Goal: Information Seeking & Learning: Understand process/instructions

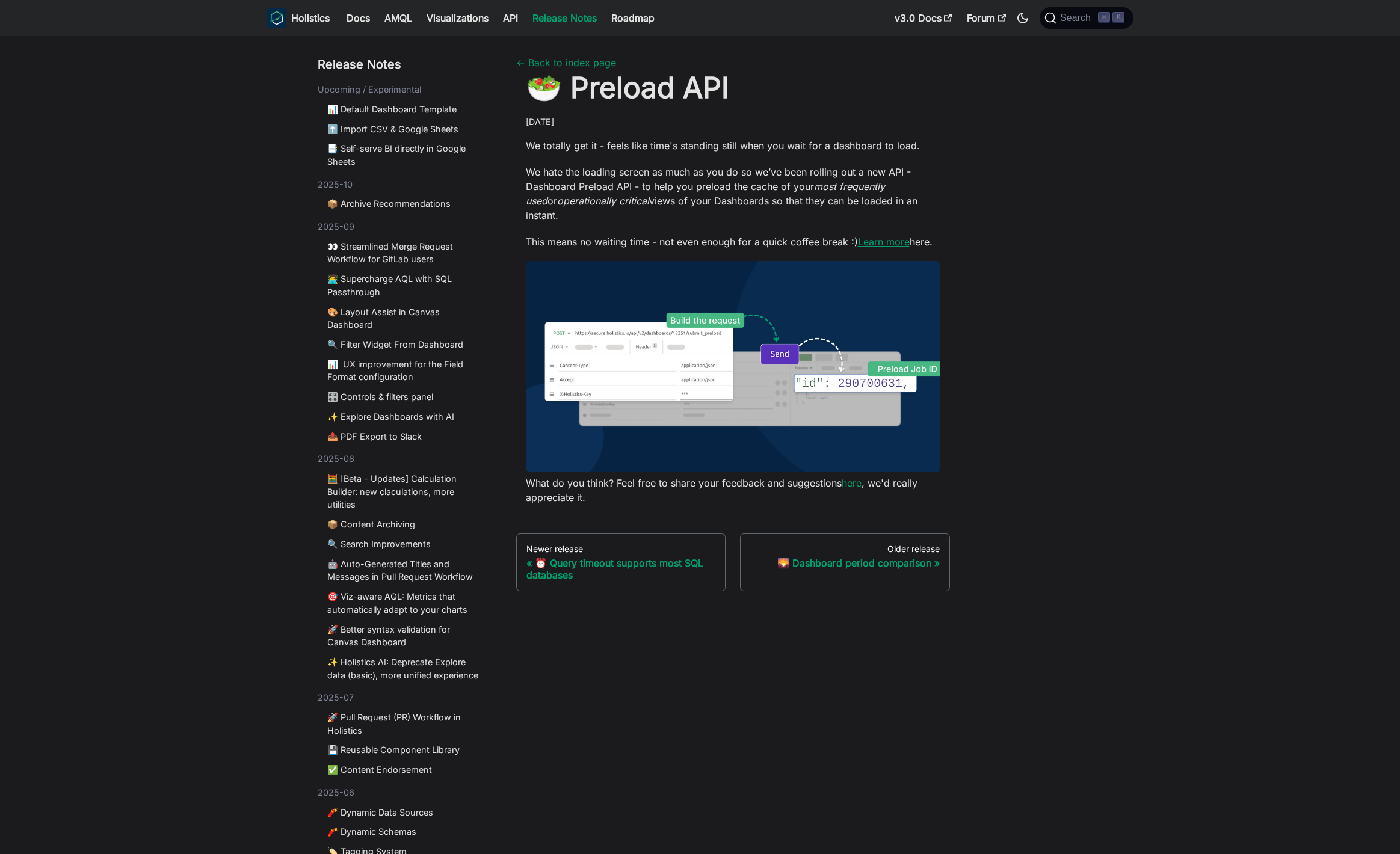
click at [882, 236] on link "Learn more" at bounding box center [883, 241] width 52 height 12
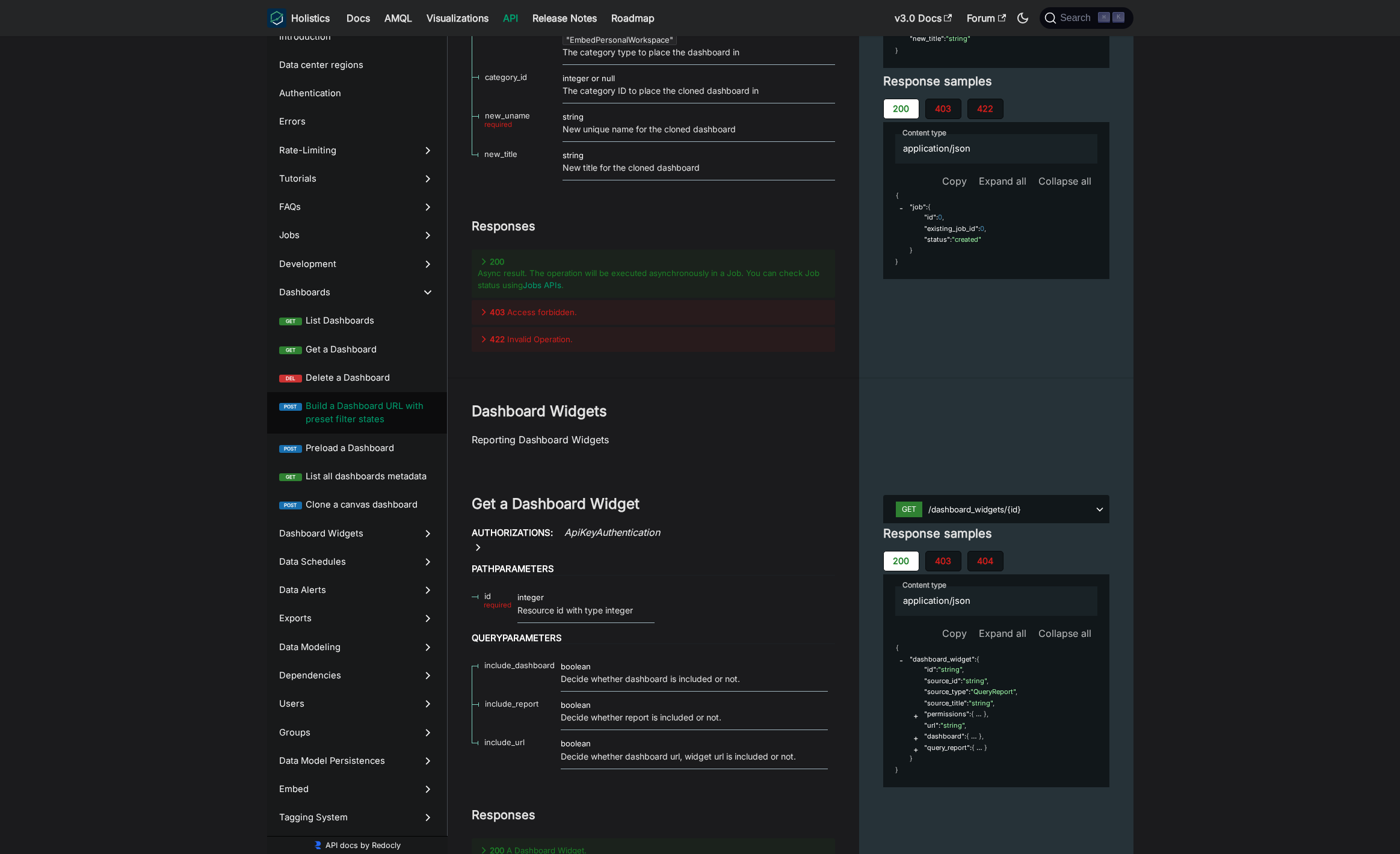
scroll to position [23675, 0]
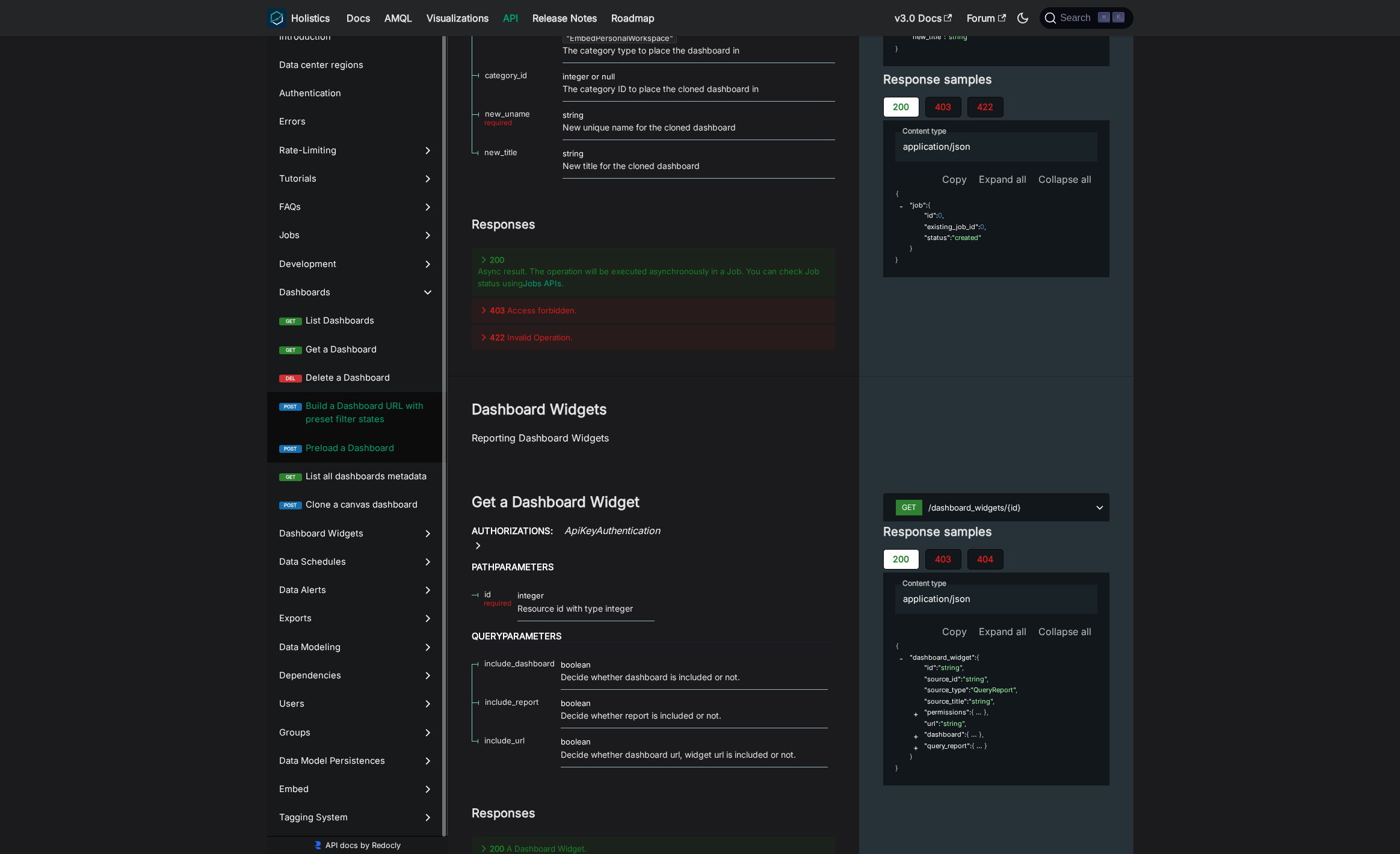
click at [374, 447] on span "Preload a Dashboard" at bounding box center [370, 447] width 129 height 13
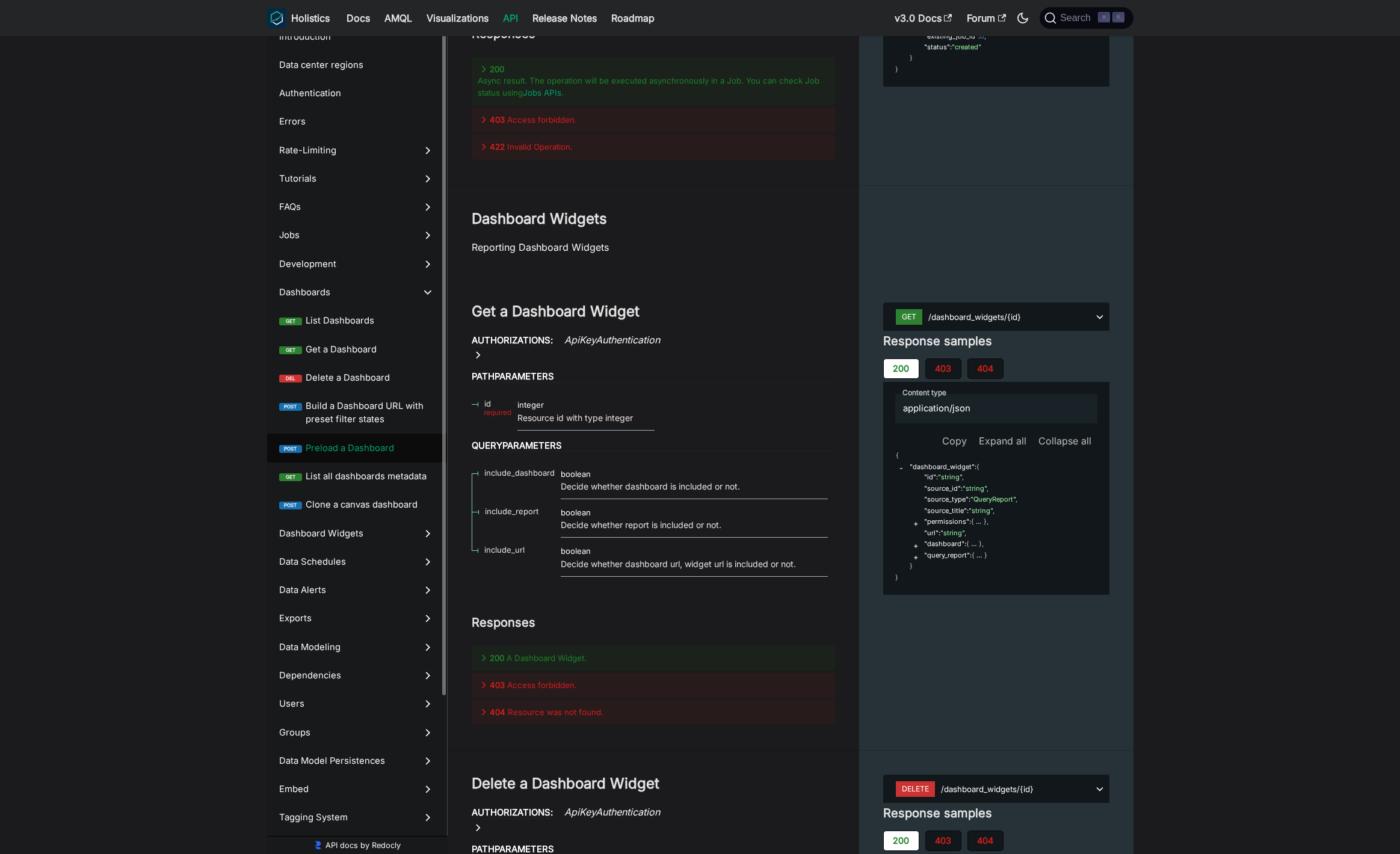
click at [373, 446] on span "Preload a Dashboard" at bounding box center [370, 447] width 129 height 13
